Goal: Task Accomplishment & Management: Manage account settings

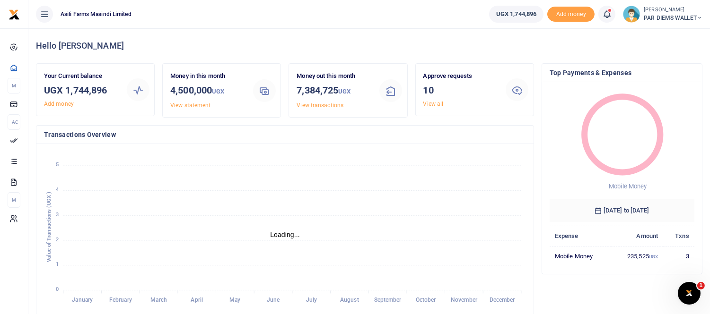
scroll to position [9, 8]
click at [603, 13] on icon at bounding box center [606, 14] width 9 height 10
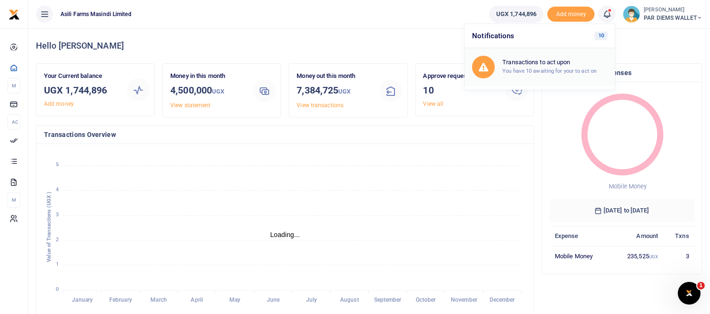
click at [551, 69] on small "You have 10 awaiting for your to act on" at bounding box center [549, 71] width 94 height 7
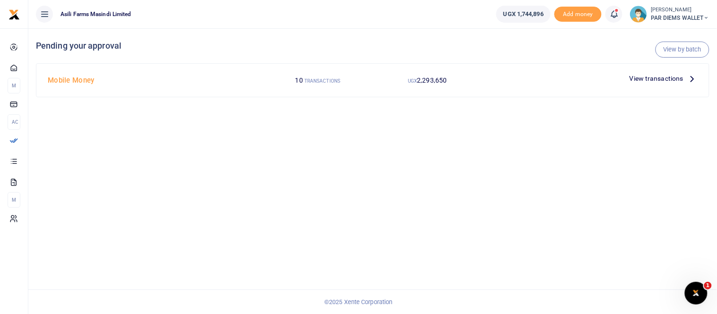
click at [690, 82] on icon at bounding box center [692, 78] width 10 height 10
